Goal: Register for event/course

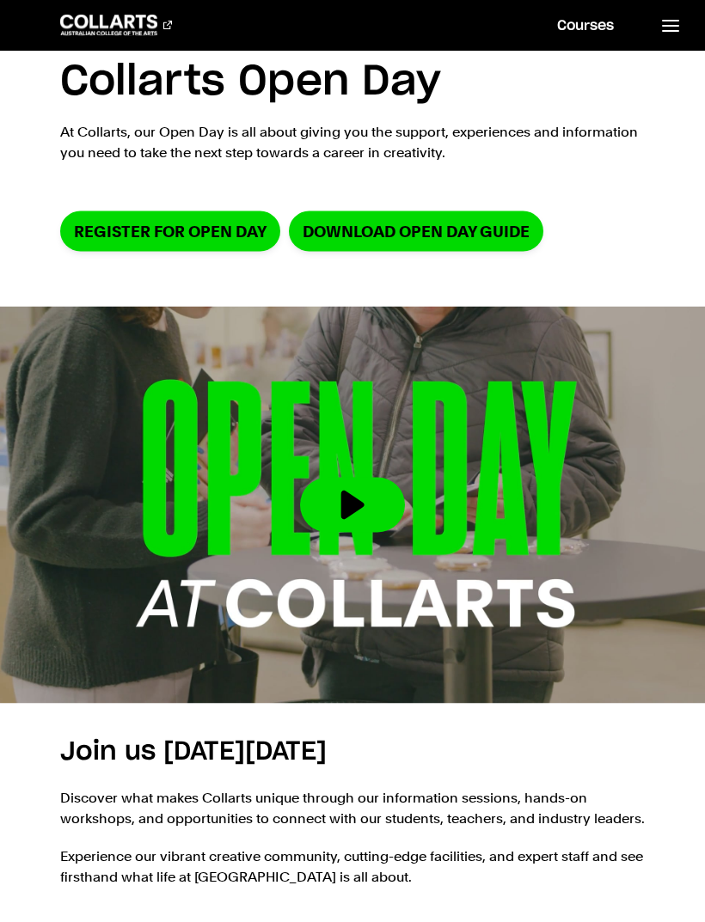
scroll to position [57, 0]
click at [190, 239] on link "Register for Open Day" at bounding box center [170, 231] width 220 height 40
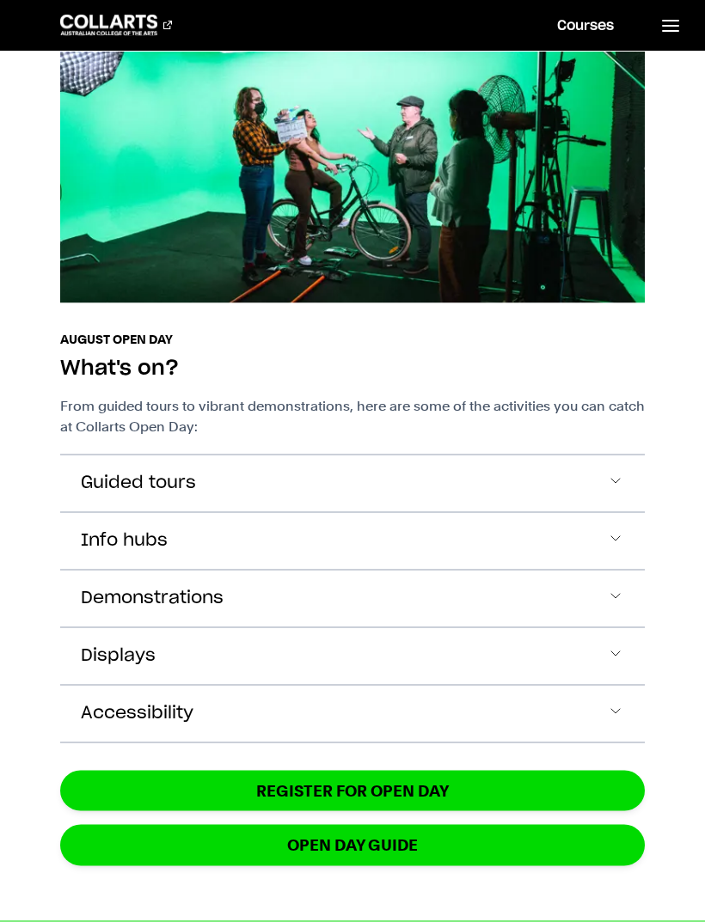
scroll to position [955, 0]
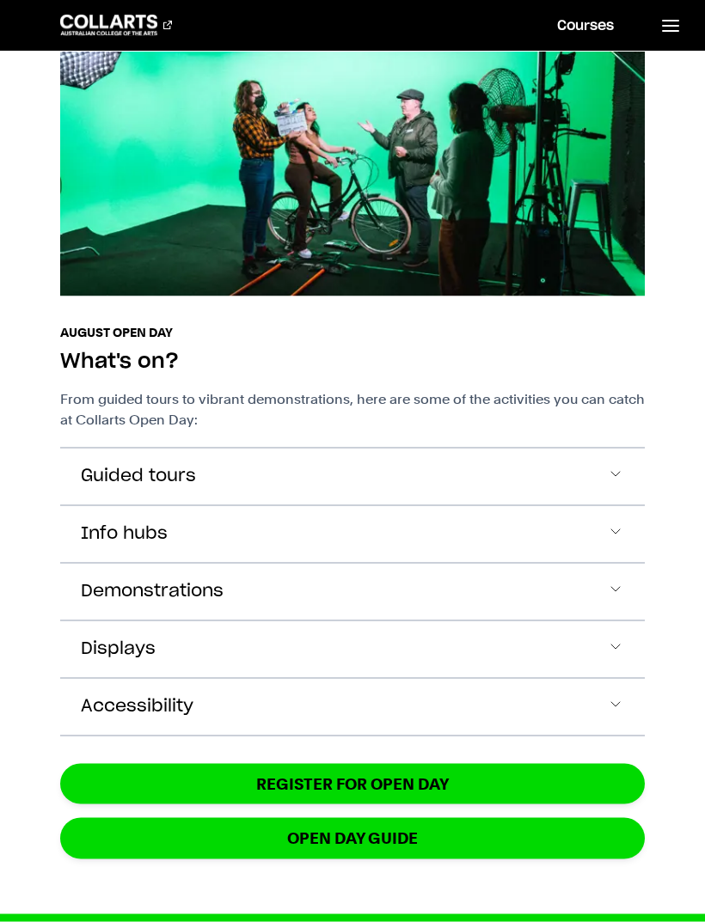
click at [635, 467] on button "Guided tours" at bounding box center [352, 476] width 585 height 57
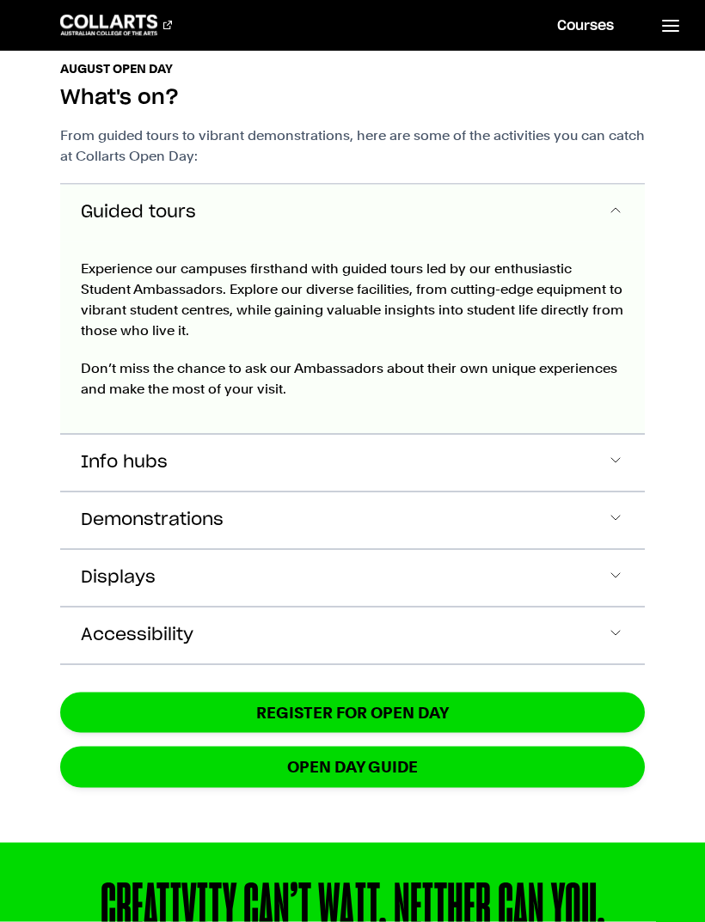
scroll to position [1249, 0]
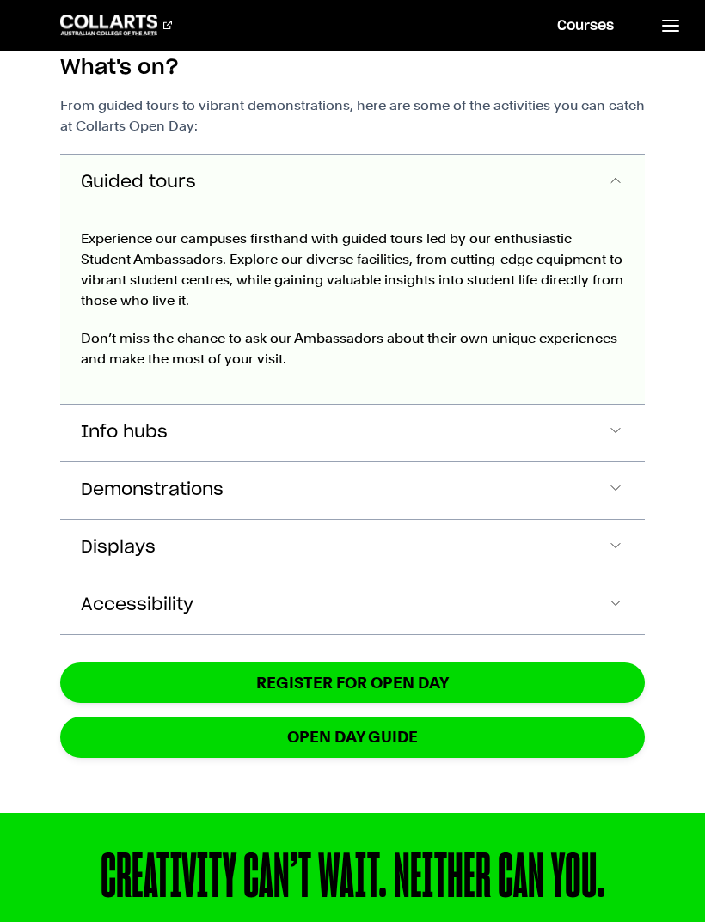
click at [638, 177] on button "Guided tours" at bounding box center [352, 183] width 585 height 57
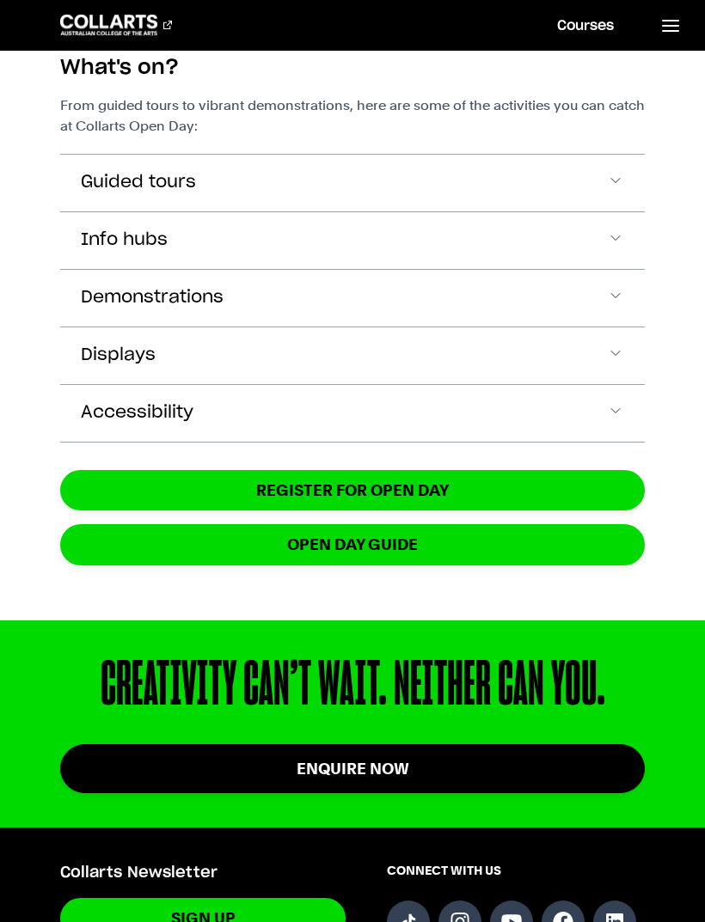
click at [605, 211] on button "Info hubs" at bounding box center [352, 183] width 585 height 57
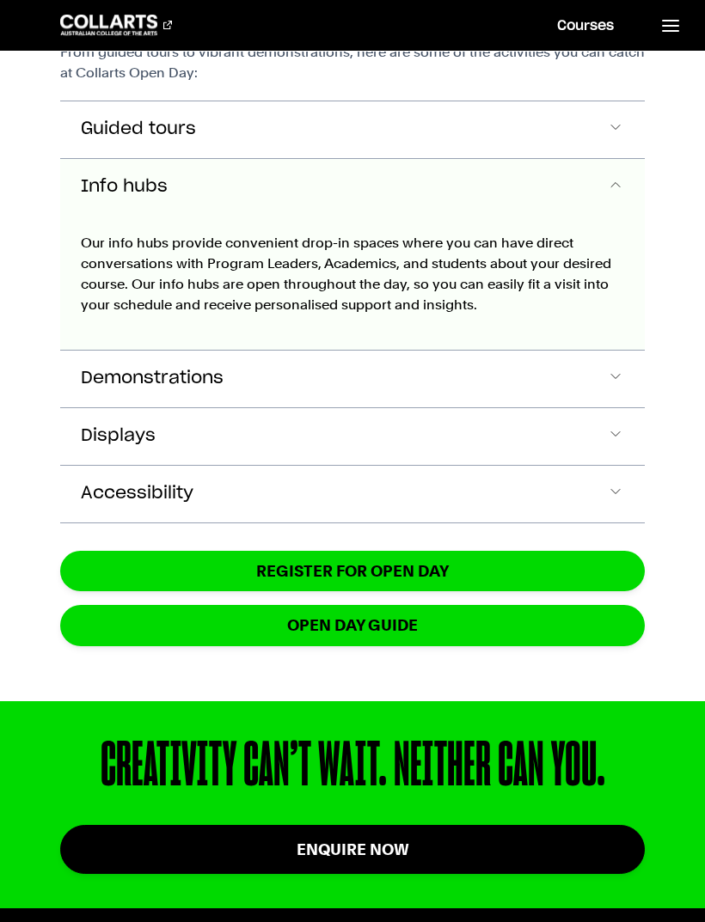
scroll to position [1307, 0]
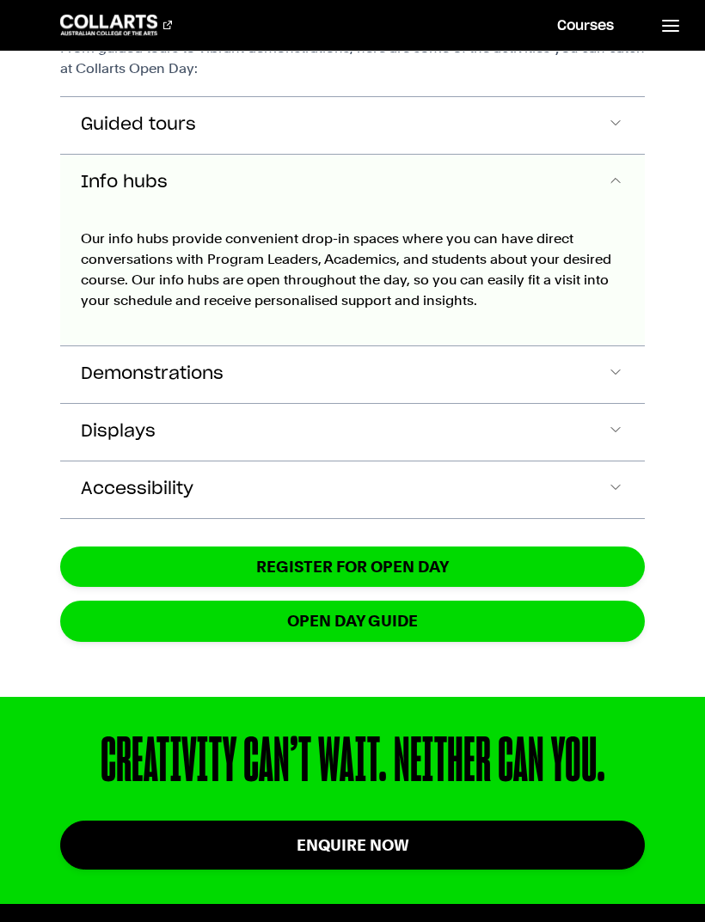
click at [641, 154] on button "Demonstrations" at bounding box center [352, 125] width 585 height 57
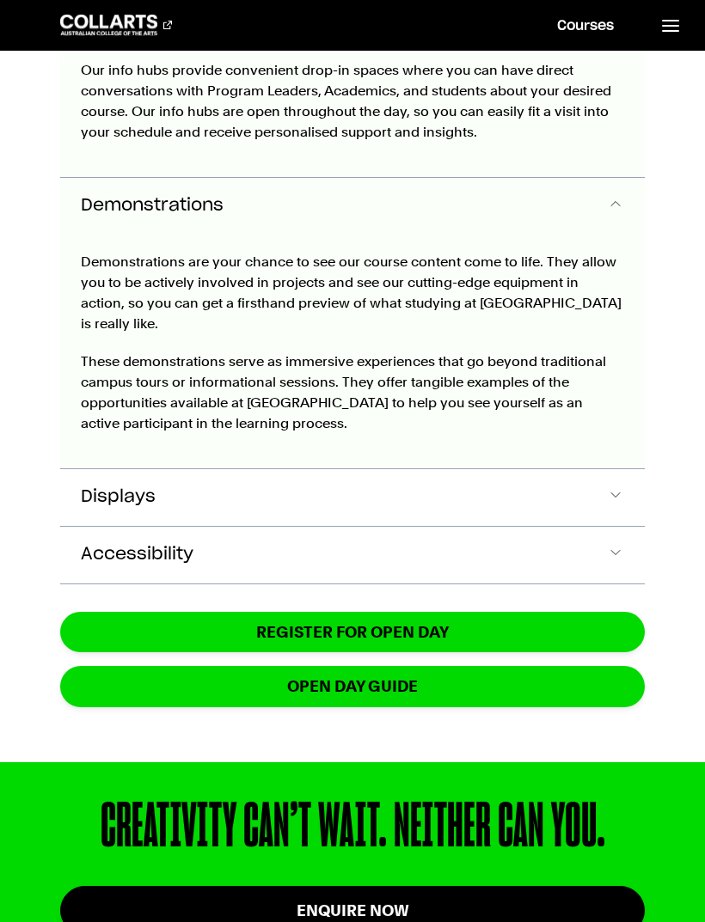
scroll to position [1498, 0]
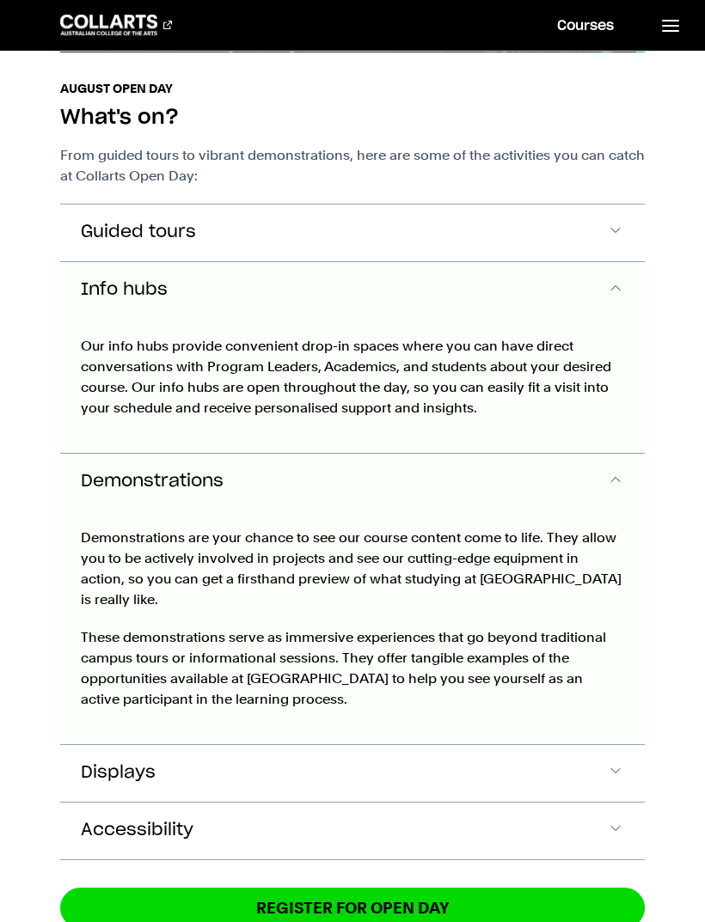
click at [644, 253] on button "Guided tours" at bounding box center [352, 232] width 585 height 57
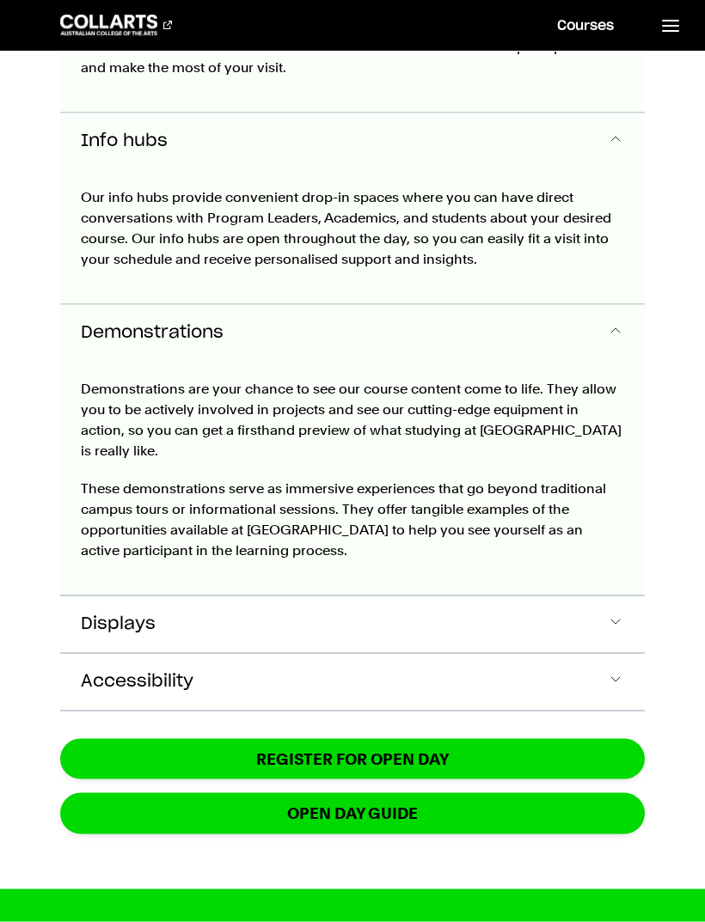
scroll to position [1541, 0]
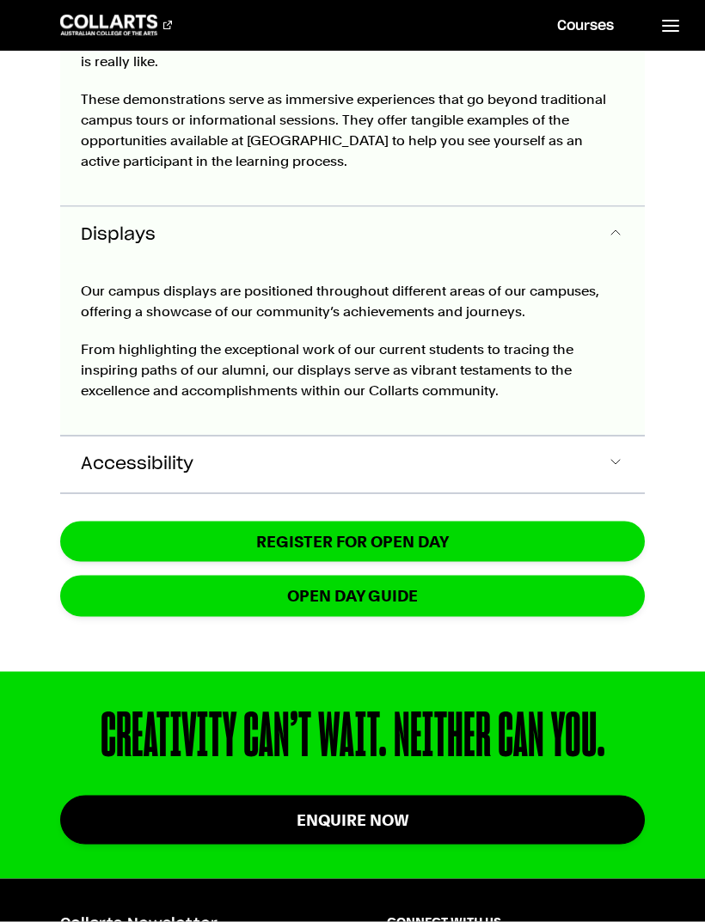
scroll to position [1961, 0]
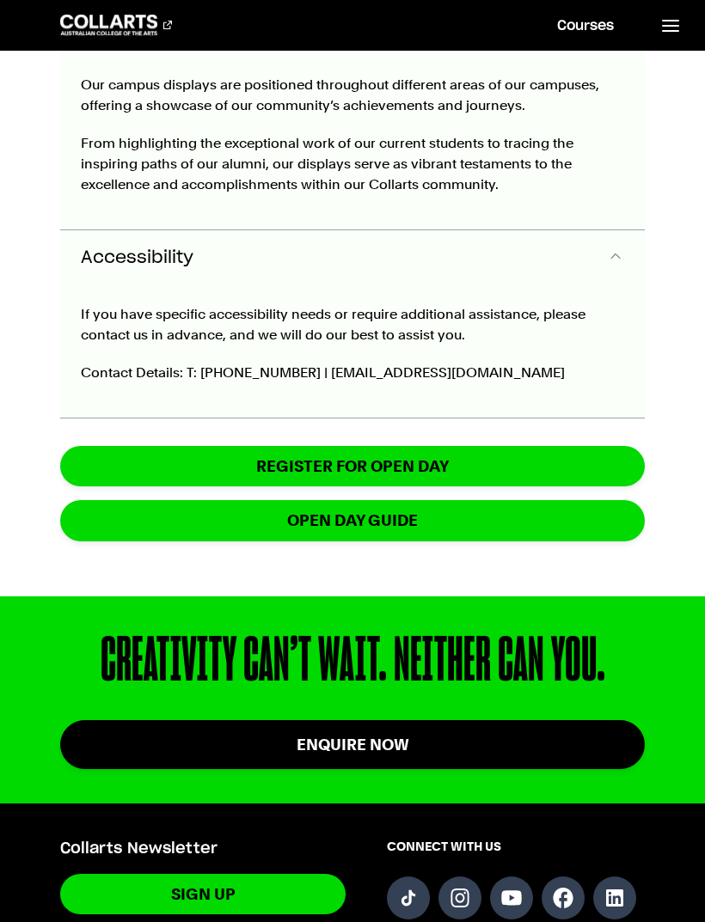
scroll to position [2191, 0]
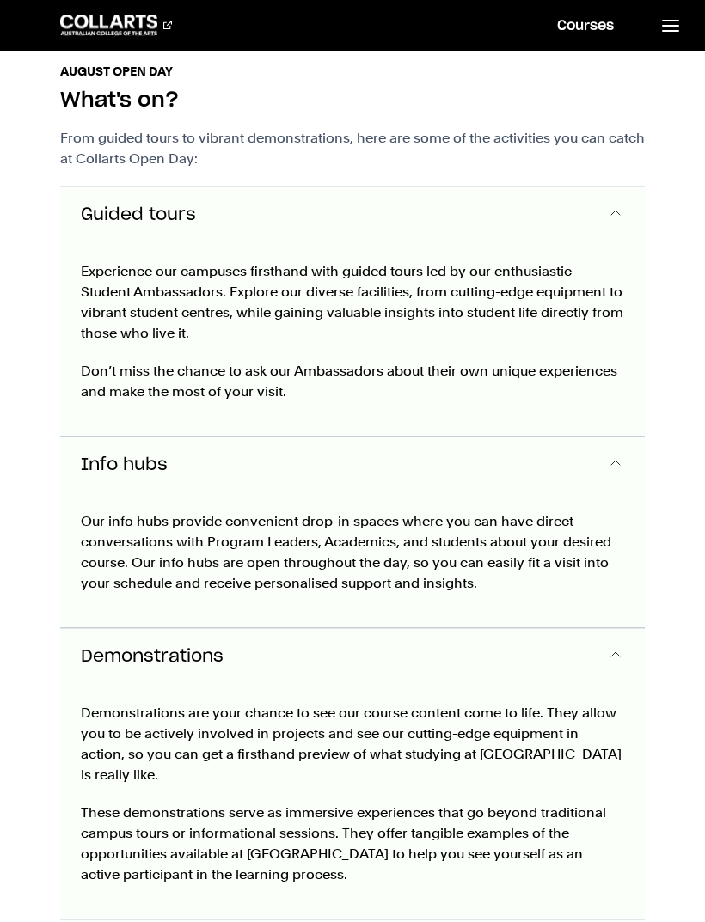
scroll to position [1219, 0]
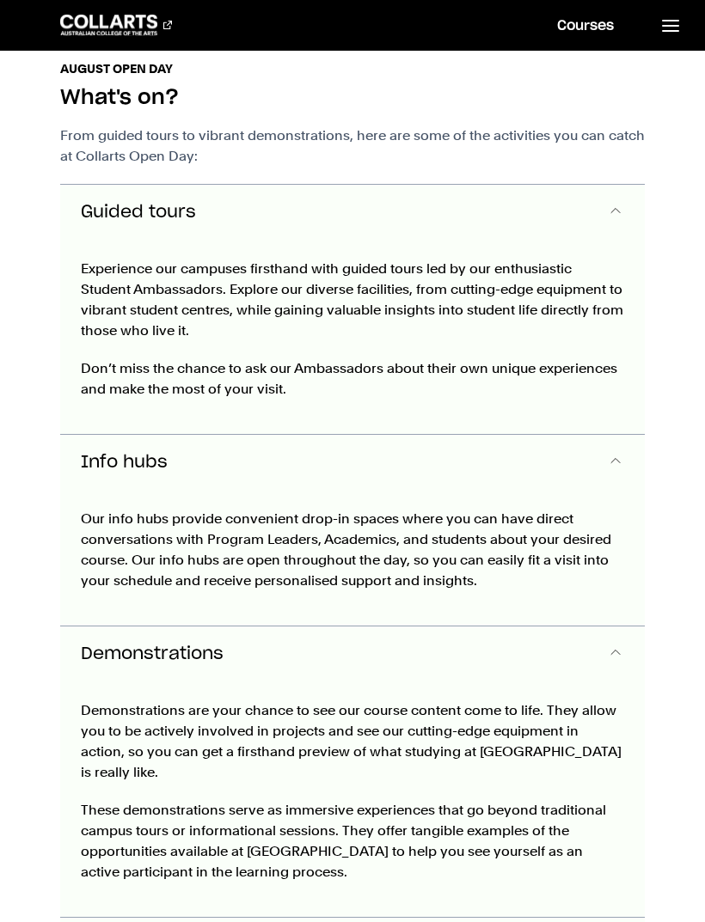
click at [607, 204] on span "Accordion Section" at bounding box center [615, 213] width 17 height 22
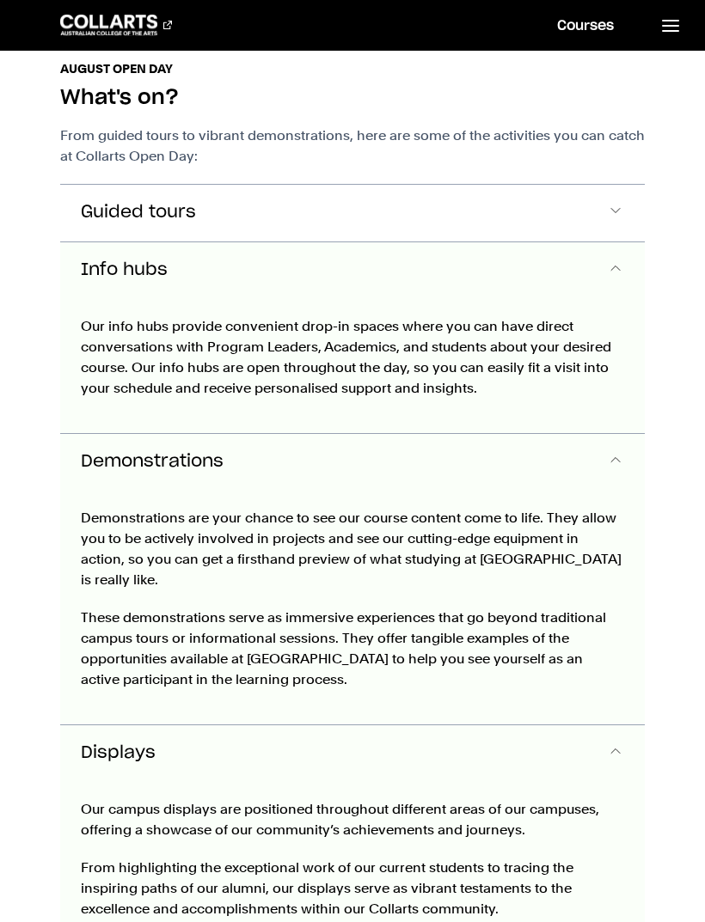
click at [619, 259] on span "Accordion Section" at bounding box center [615, 270] width 17 height 22
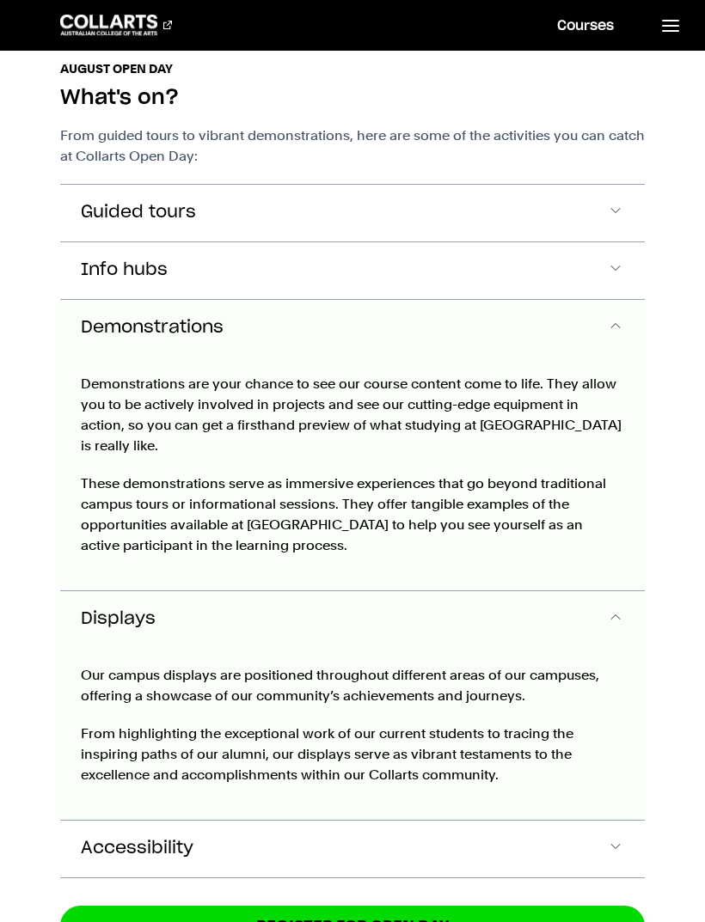
click at [625, 317] on button "Demonstrations" at bounding box center [352, 328] width 585 height 57
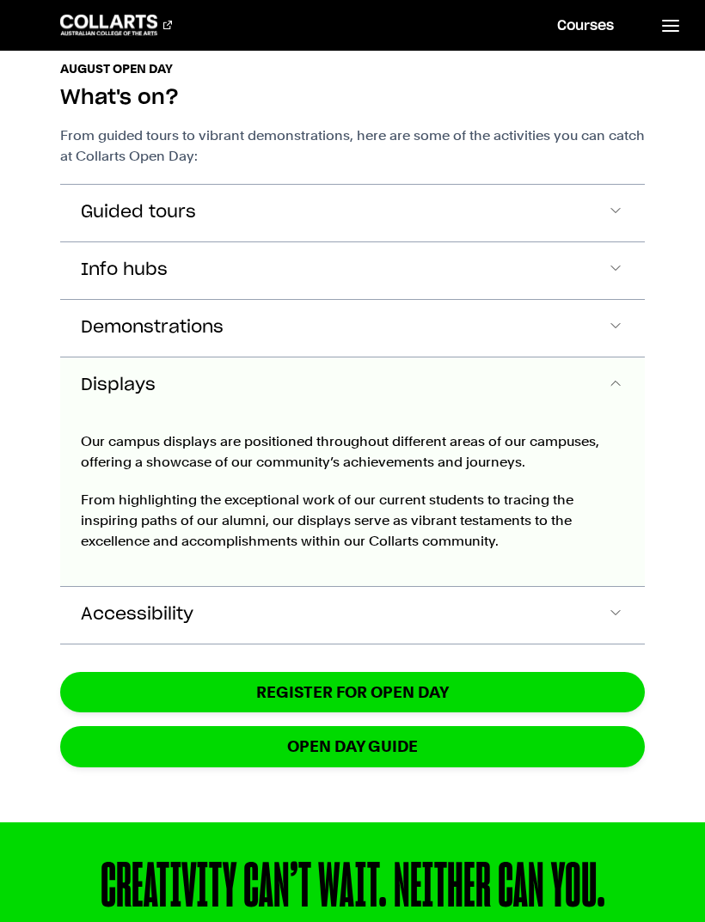
click at [611, 392] on span "Accordion Section" at bounding box center [615, 386] width 17 height 22
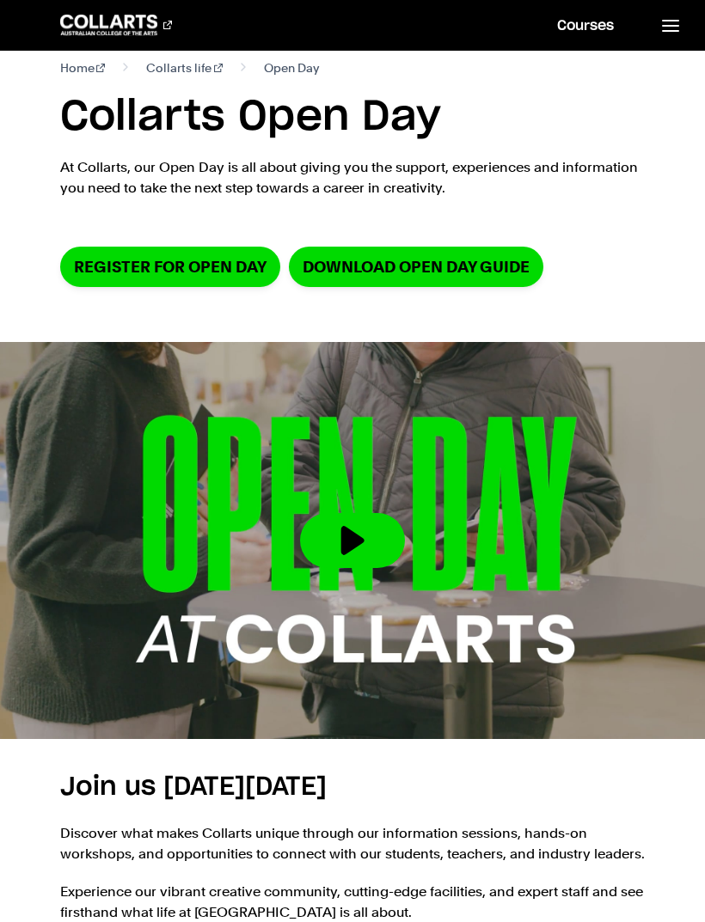
scroll to position [0, 0]
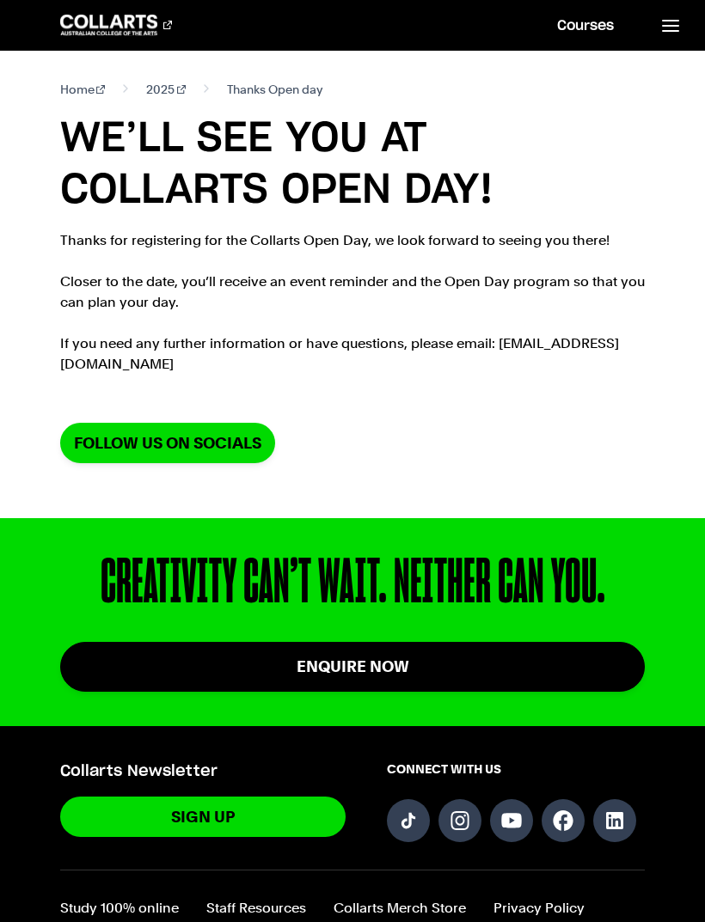
click at [244, 89] on span "Thanks Open day" at bounding box center [274, 89] width 95 height 21
click at [150, 92] on link "2025" at bounding box center [166, 89] width 40 height 21
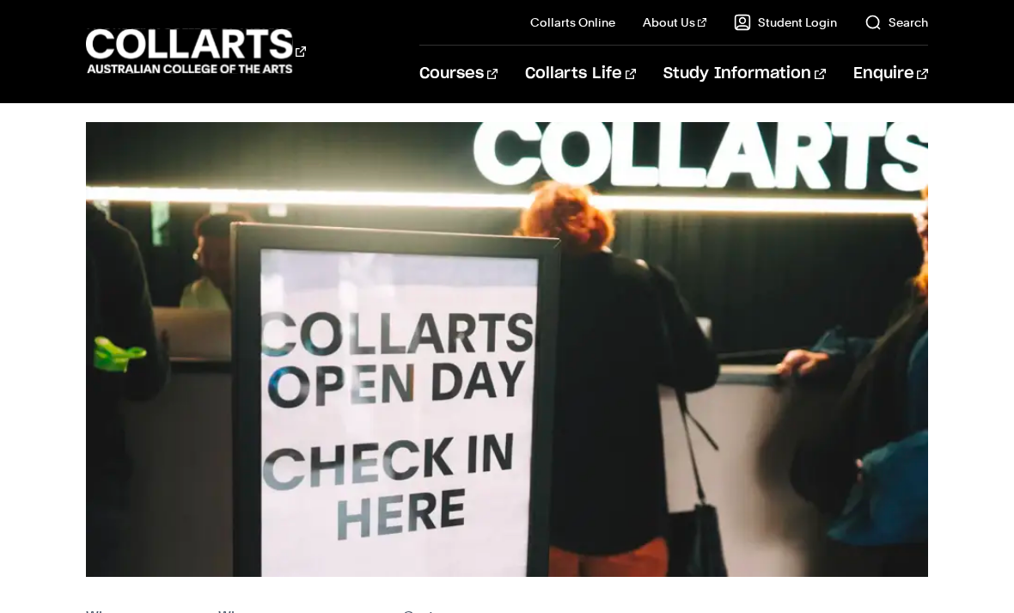
scroll to position [121, 0]
